Goal: Information Seeking & Learning: Learn about a topic

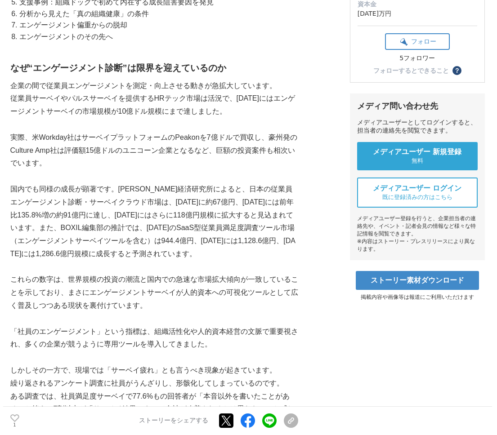
scroll to position [241, 0]
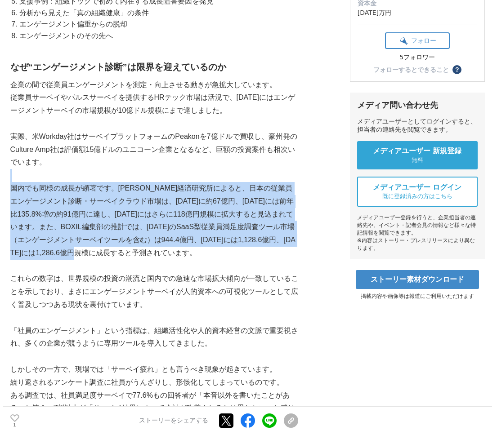
drag, startPoint x: 176, startPoint y: 209, endPoint x: 173, endPoint y: 256, distance: 47.3
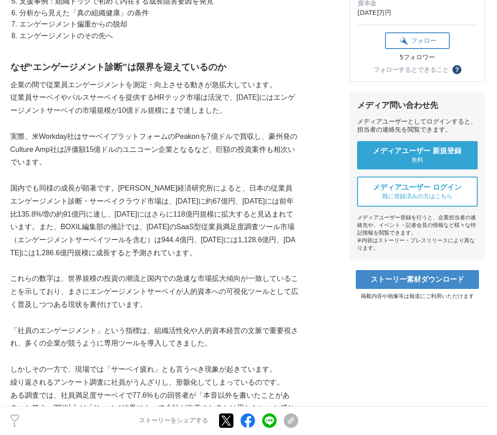
click at [172, 256] on p "国内でも同様の成長が顕著です。[PERSON_NAME]経済研究所によると、日本の従業員エンゲージメント診断・サーベイクラウド市場は、[DATE]に約67億円…" at bounding box center [154, 221] width 288 height 78
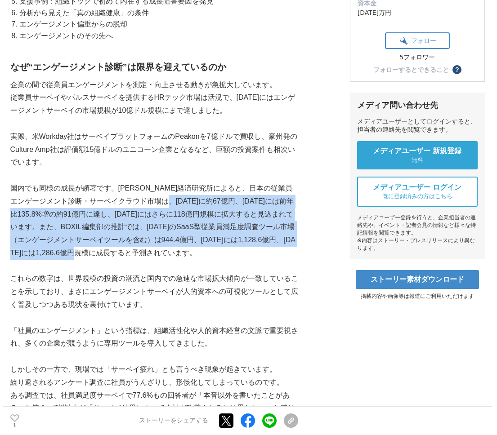
drag, startPoint x: 168, startPoint y: 257, endPoint x: 181, endPoint y: 201, distance: 57.2
click at [181, 201] on p "国内でも同様の成長が顕著です。[PERSON_NAME]経済研究所によると、日本の従業員エンゲージメント診断・サーベイクラウド市場は、[DATE]に約67億円…" at bounding box center [154, 221] width 288 height 78
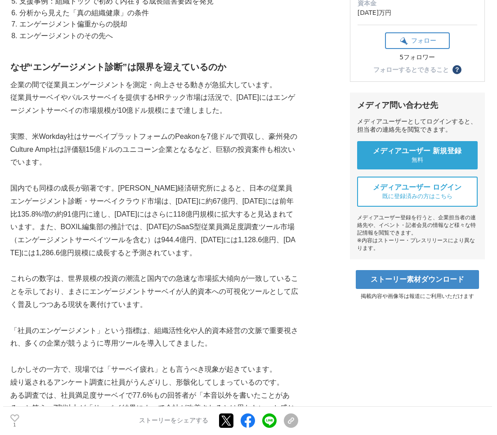
click at [181, 201] on p "国内でも同様の成長が顕著です。[PERSON_NAME]経済研究所によると、日本の従業員エンゲージメント診断・サーベイクラウド市場は、[DATE]に約67億円…" at bounding box center [154, 221] width 288 height 78
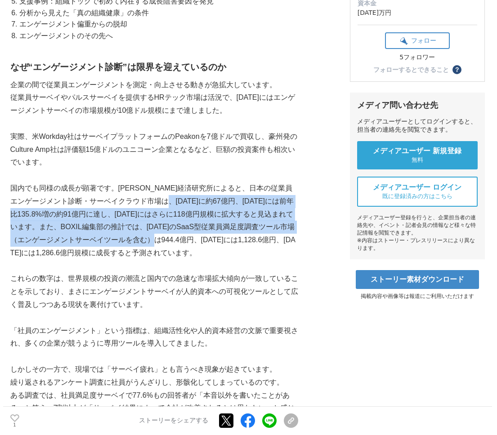
drag, startPoint x: 180, startPoint y: 196, endPoint x: 170, endPoint y: 246, distance: 50.5
click at [170, 246] on p "国内でも同様の成長が顕著です。[PERSON_NAME]経済研究所によると、日本の従業員エンゲージメント診断・サーベイクラウド市場は、[DATE]に約67億円…" at bounding box center [154, 221] width 288 height 78
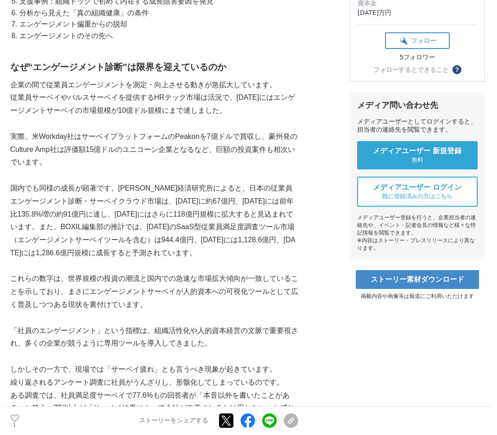
click at [169, 246] on p "国内でも同様の成長が顕著です。[PERSON_NAME]経済研究所によると、日本の従業員エンゲージメント診断・サーベイクラウド市場は、[DATE]に約67億円…" at bounding box center [154, 221] width 288 height 78
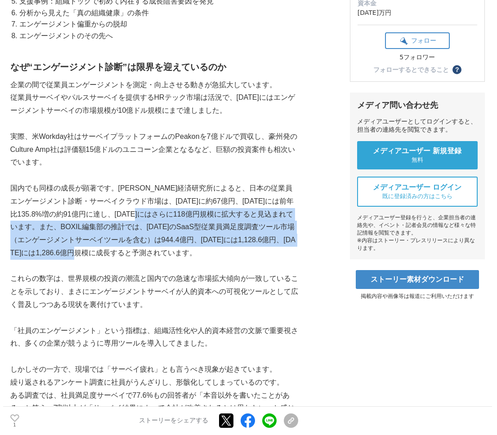
drag, startPoint x: 161, startPoint y: 249, endPoint x: 167, endPoint y: 214, distance: 35.6
click at [167, 214] on p "国内でも同様の成長が顕著です。[PERSON_NAME]経済研究所によると、日本の従業員エンゲージメント診断・サーベイクラウド市場は、[DATE]に約67億円…" at bounding box center [154, 221] width 288 height 78
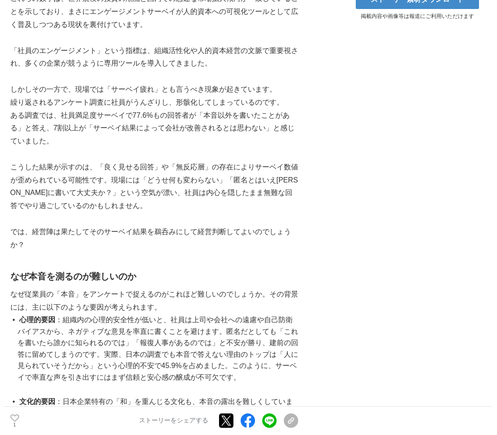
scroll to position [520, 0]
